Goal: Task Accomplishment & Management: Use online tool/utility

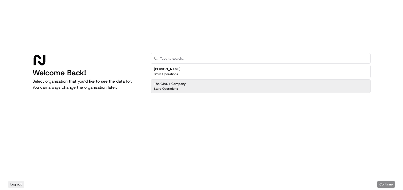
click at [176, 85] on h2 "The GIANT Company" at bounding box center [170, 84] width 32 height 5
click at [393, 185] on button "Continue" at bounding box center [386, 184] width 18 height 7
